Goal: Navigation & Orientation: Understand site structure

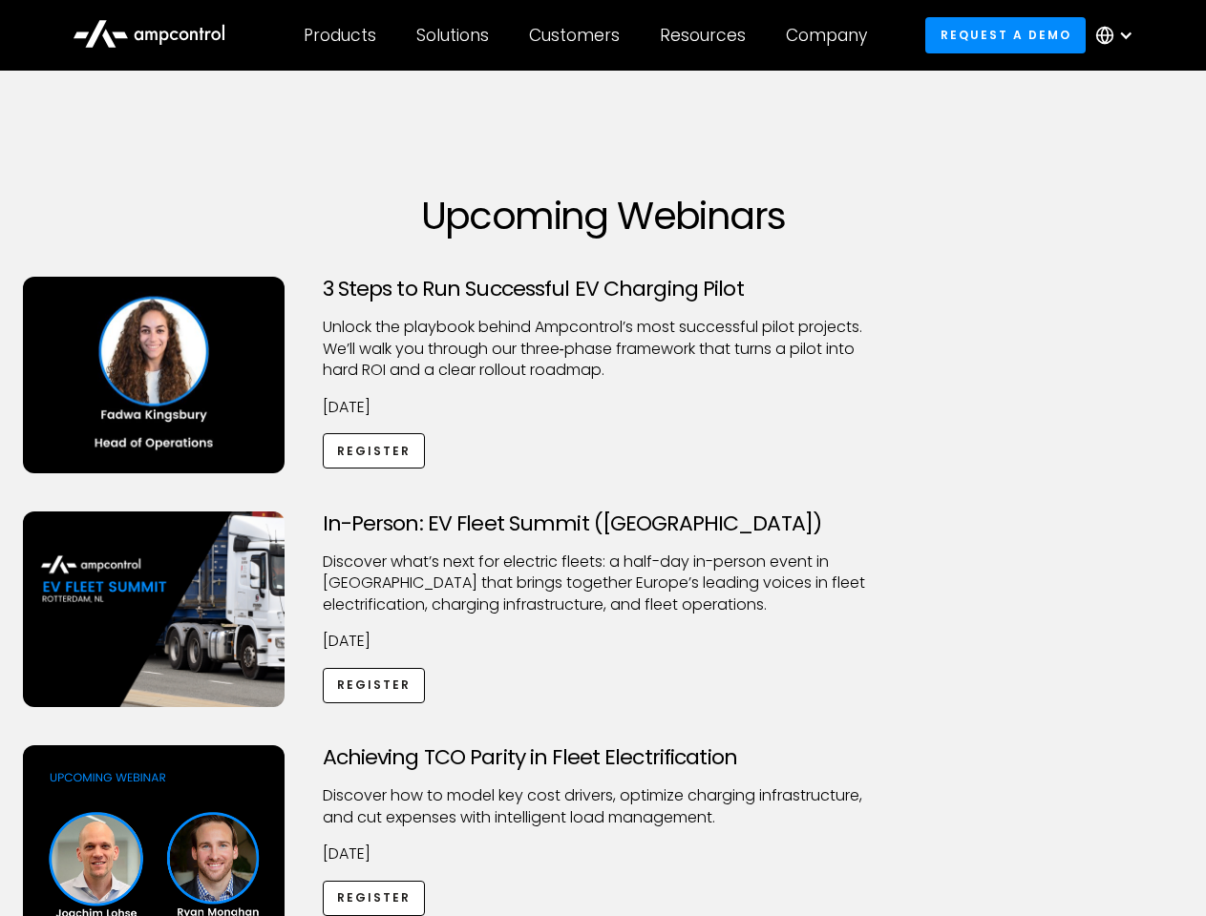
click at [587, 35] on div "Customers" at bounding box center [574, 35] width 91 height 21
click at [339, 35] on div "Products" at bounding box center [340, 35] width 73 height 21
click at [453, 35] on div "Solutions" at bounding box center [452, 35] width 73 height 21
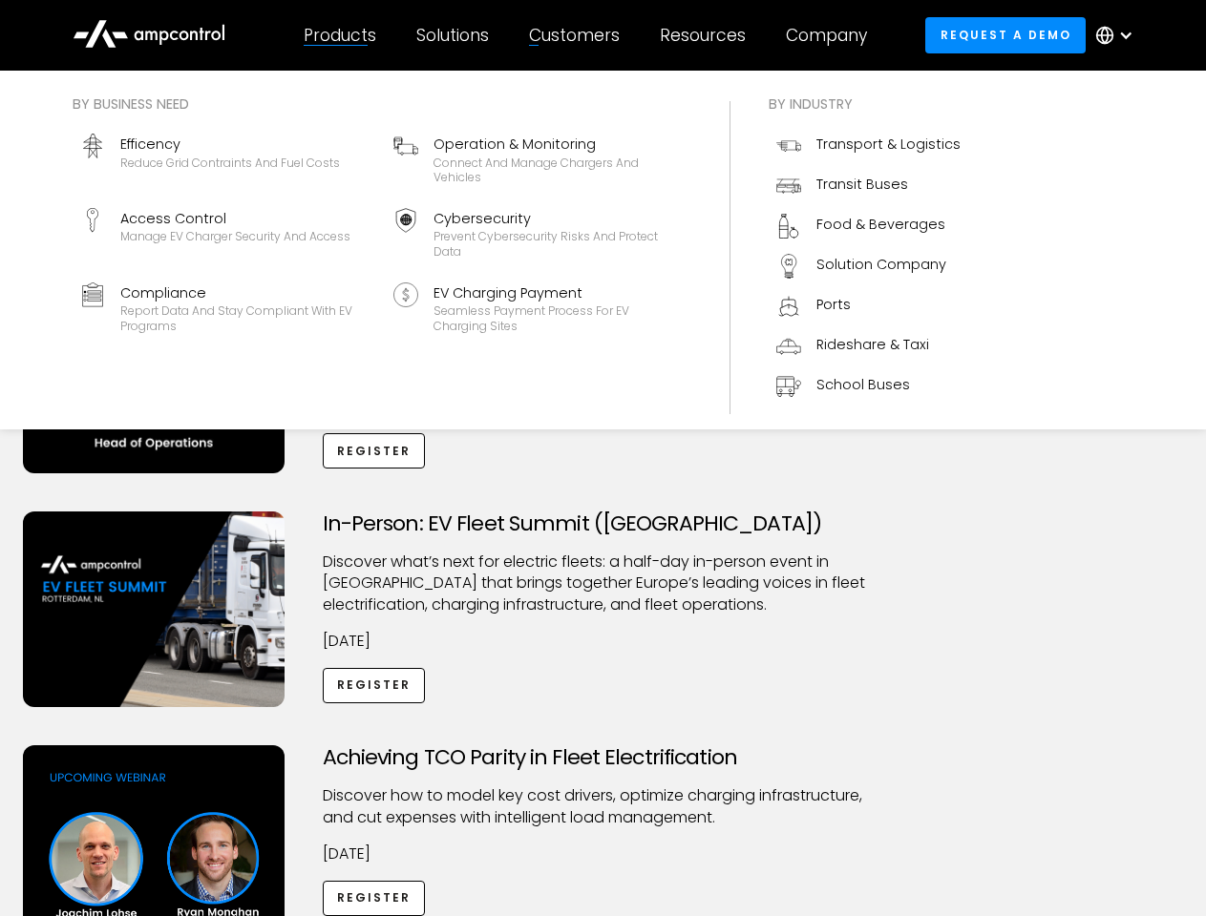
click at [578, 35] on div "Customers" at bounding box center [574, 35] width 91 height 21
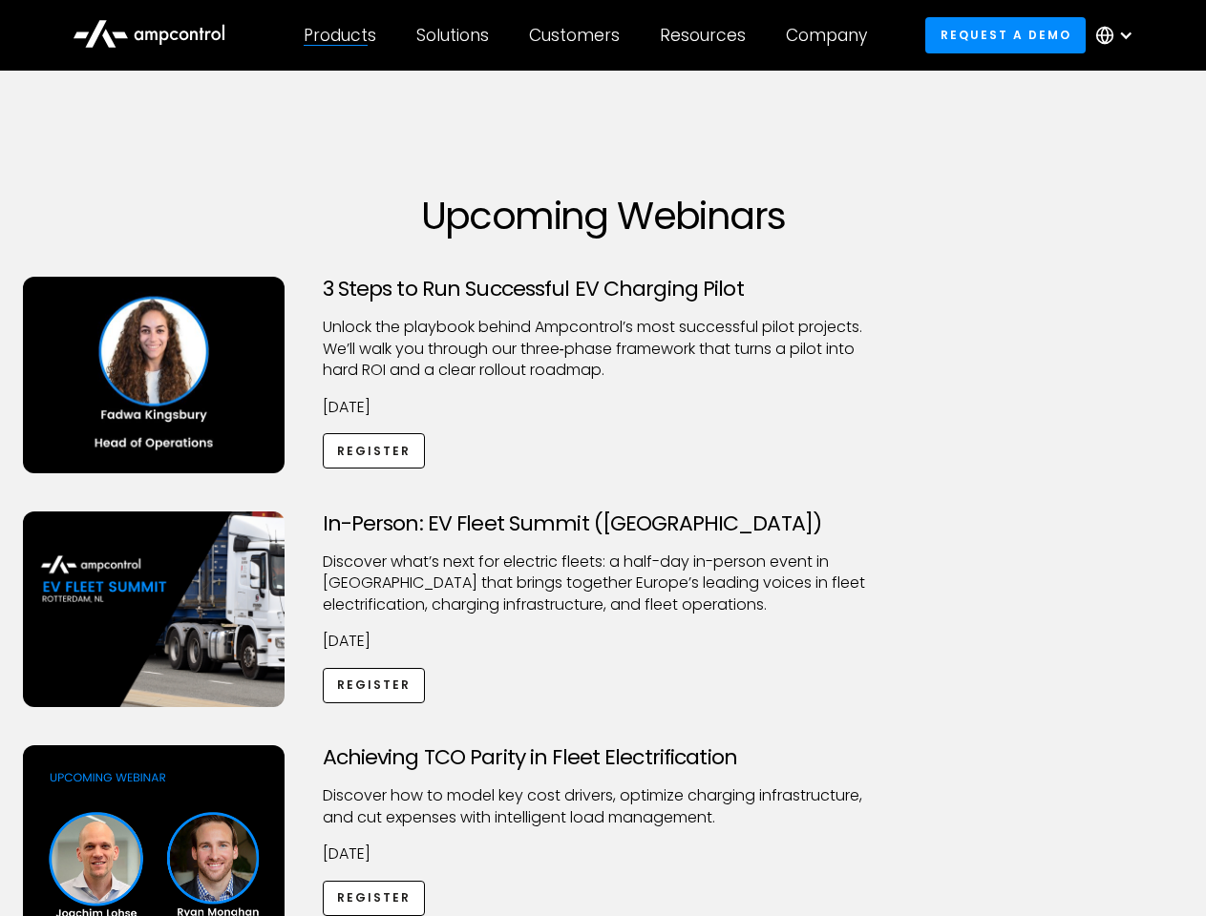
click at [706, 35] on div "Resources" at bounding box center [703, 35] width 86 height 21
click at [832, 35] on div "Company" at bounding box center [826, 35] width 81 height 21
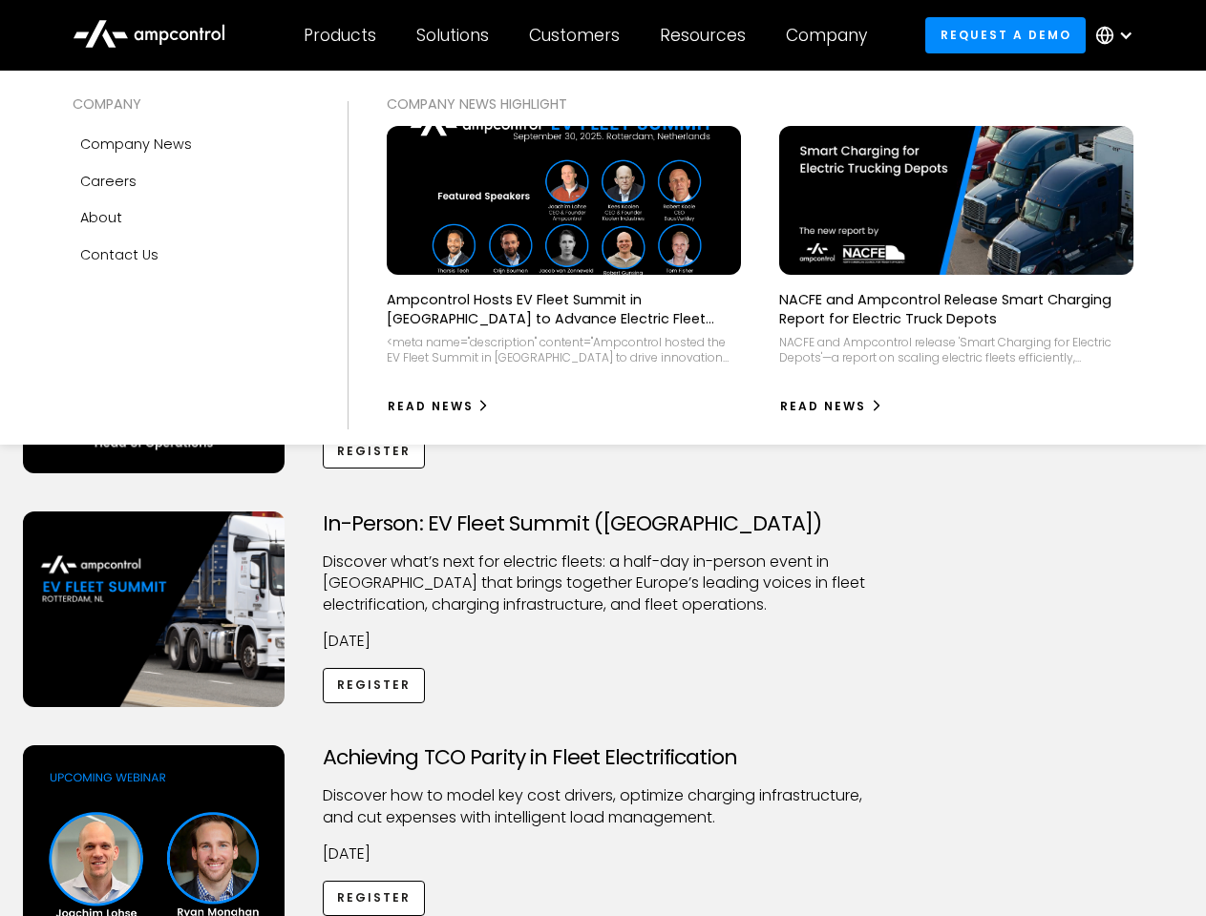
click at [1119, 35] on div at bounding box center [1125, 35] width 15 height 15
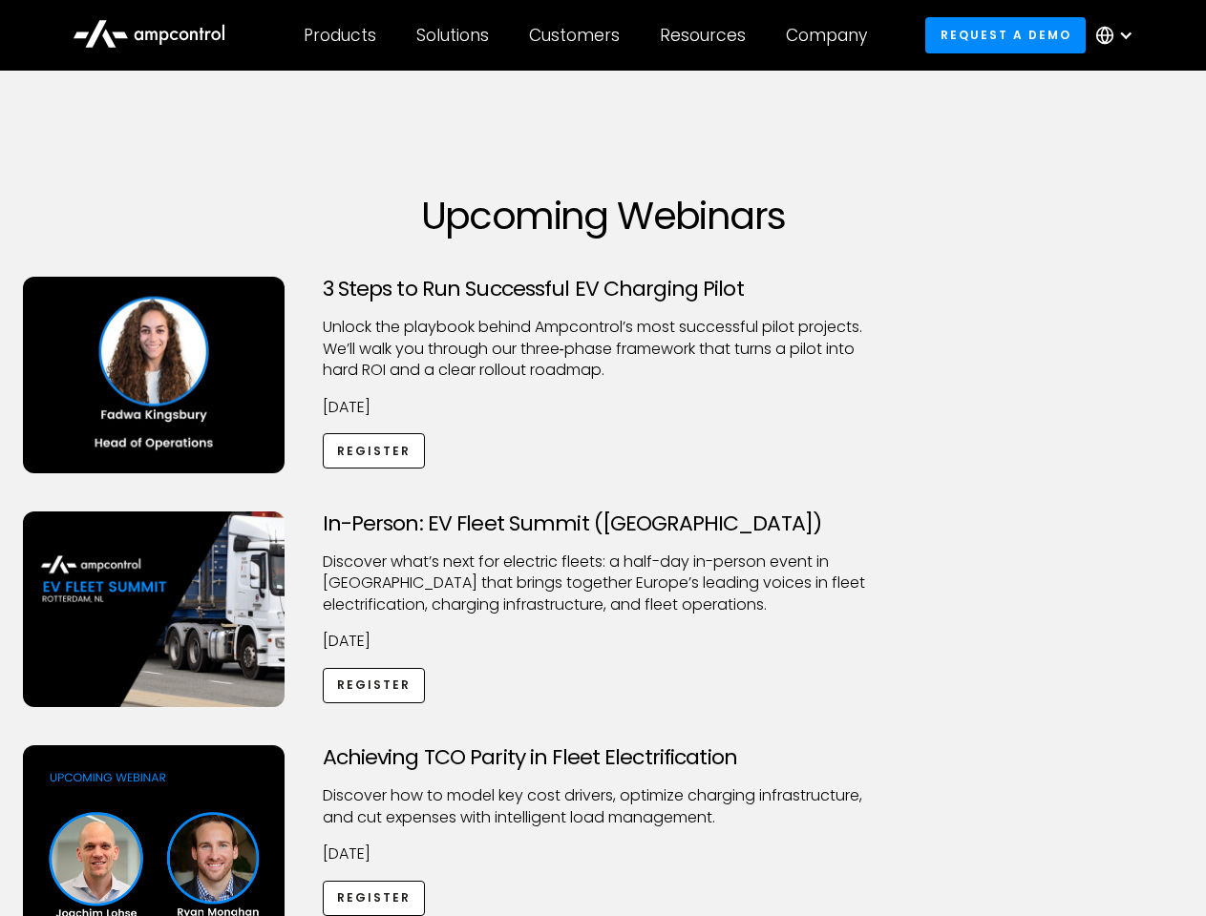
click at [587, 35] on div "Customers" at bounding box center [574, 35] width 91 height 21
click at [339, 35] on div "Products" at bounding box center [340, 35] width 73 height 21
click at [453, 35] on div "Solutions" at bounding box center [452, 35] width 73 height 21
click at [578, 35] on div "Customers" at bounding box center [574, 35] width 91 height 21
click at [706, 35] on div "Resources" at bounding box center [703, 35] width 86 height 21
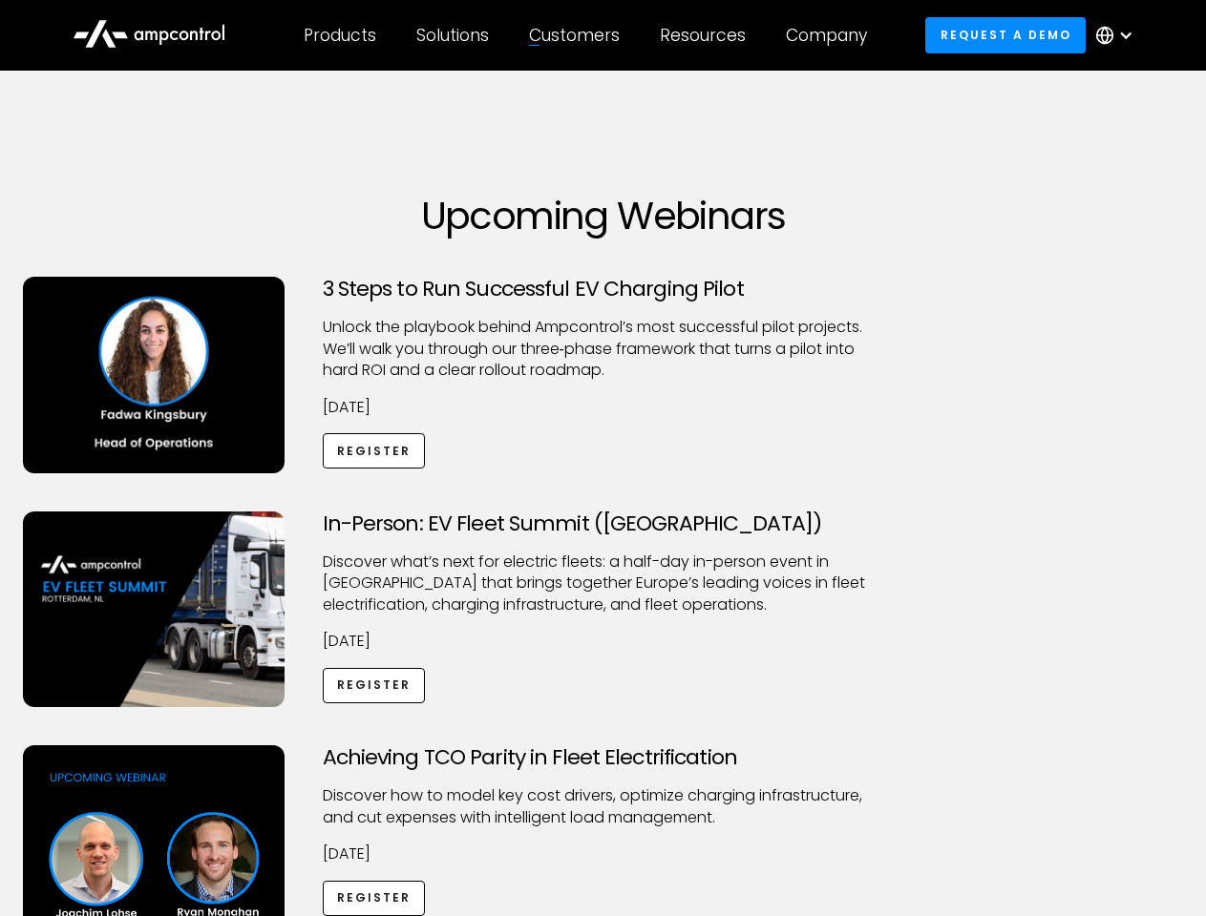
click at [832, 35] on div "Company" at bounding box center [826, 35] width 81 height 21
click at [1119, 35] on div at bounding box center [1125, 35] width 15 height 15
